Goal: Information Seeking & Learning: Learn about a topic

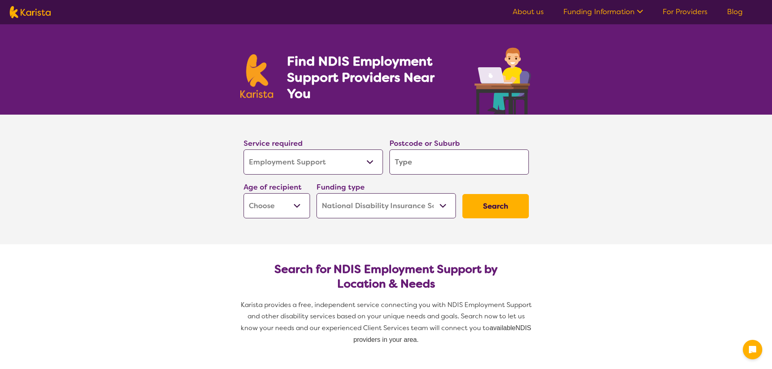
select select "Employment Support"
select select "NDIS"
select select "Employment Support"
select select "NDIS"
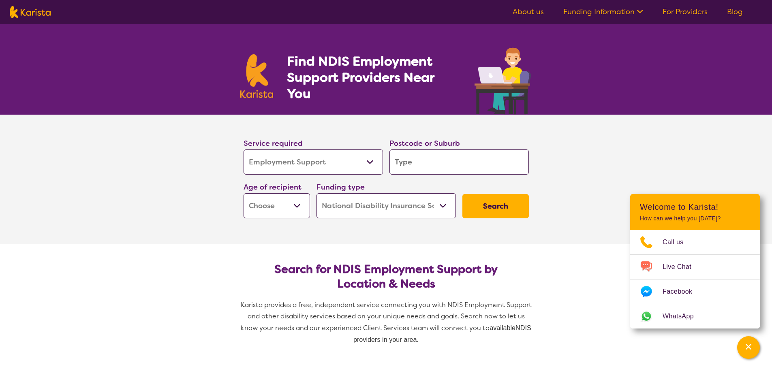
click at [523, 16] on link "About us" at bounding box center [528, 12] width 31 height 10
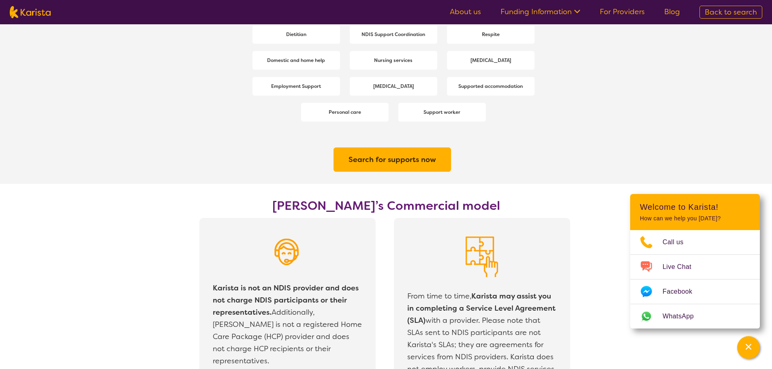
scroll to position [1042, 0]
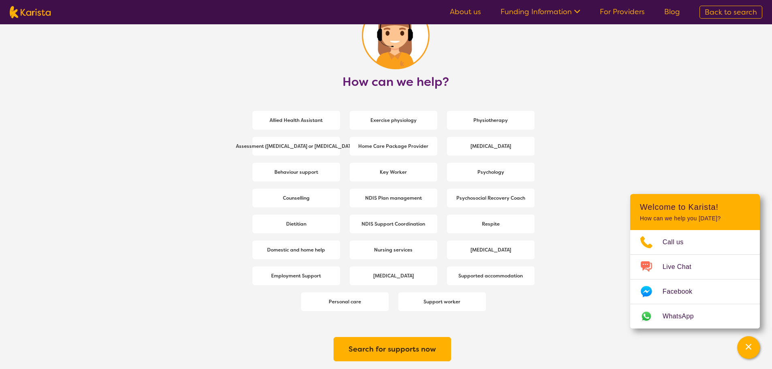
click at [561, 15] on link "Funding Information" at bounding box center [541, 12] width 80 height 10
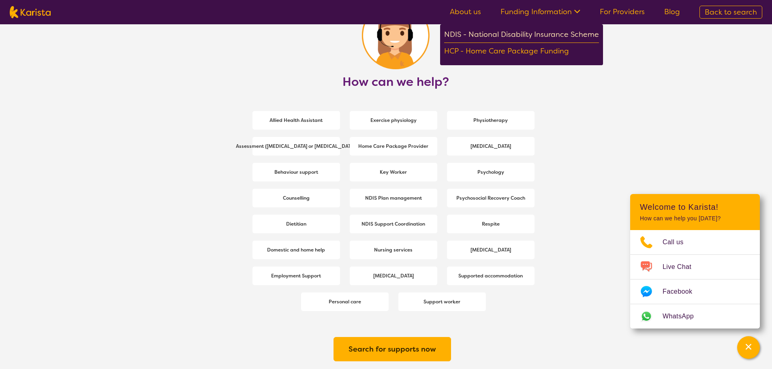
click at [548, 30] on div "NDIS - National Disability Insurance Scheme" at bounding box center [521, 35] width 155 height 15
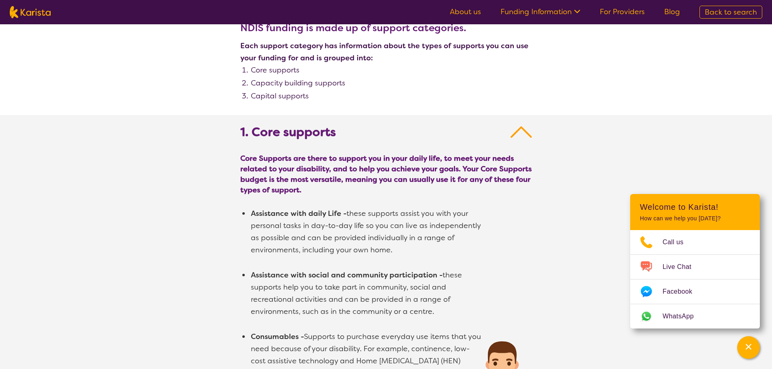
scroll to position [324, 0]
